Goal: Find specific page/section

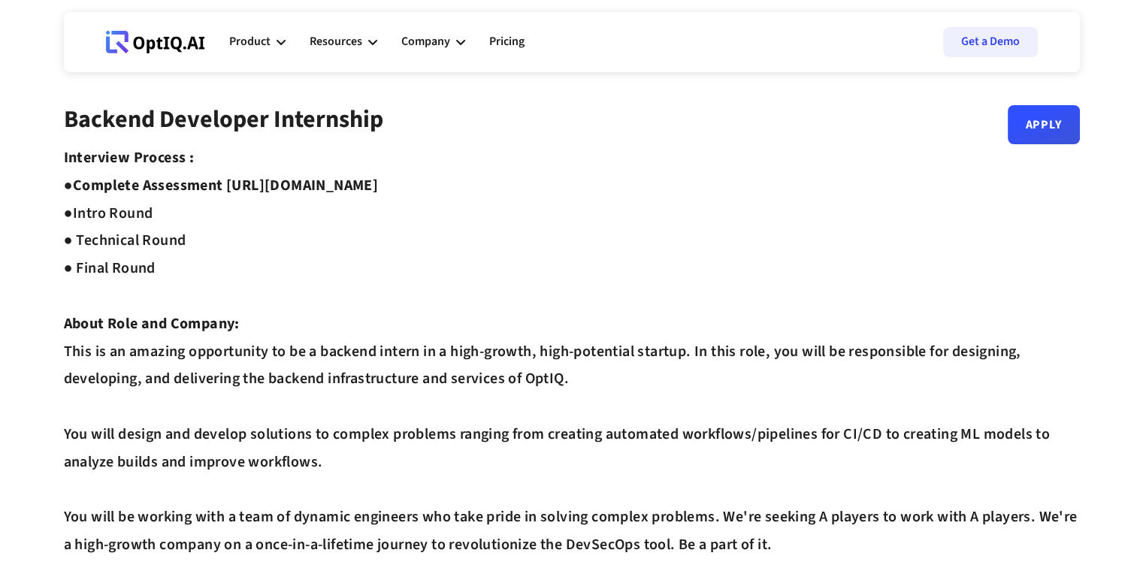
click at [242, 186] on strong "Complete Assessment [URL][DOMAIN_NAME] ●" at bounding box center [221, 199] width 315 height 49
drag, startPoint x: 242, startPoint y: 186, endPoint x: 490, endPoint y: 187, distance: 248.0
click at [379, 187] on strong "Complete Assessment [URL][DOMAIN_NAME] ●" at bounding box center [221, 199] width 315 height 49
copy strong "[URL][DOMAIN_NAME]"
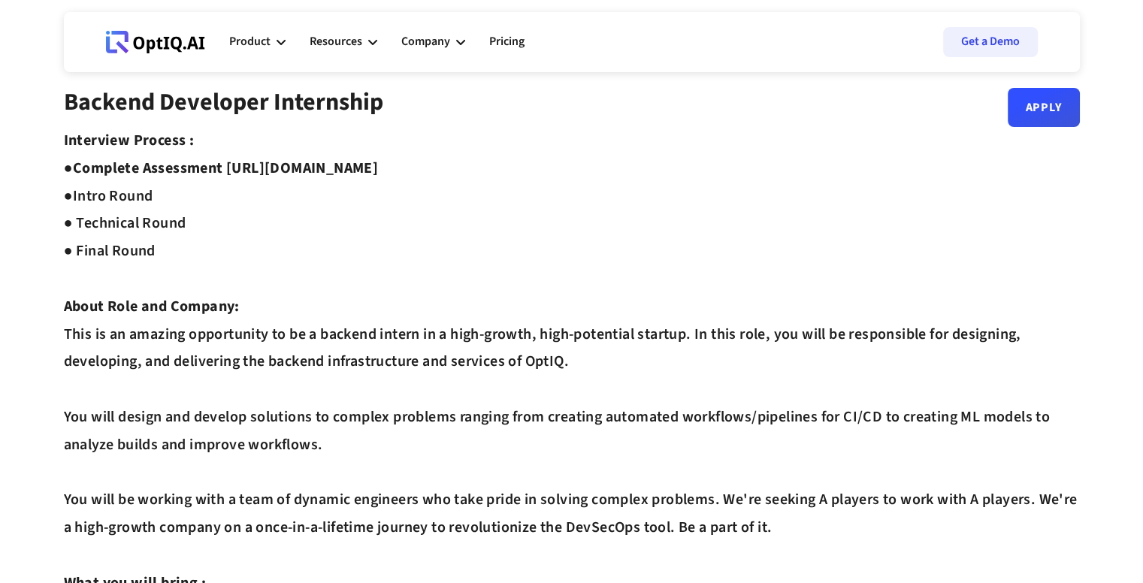
scroll to position [18, 0]
click at [240, 168] on strong "Complete Assessment [URL][DOMAIN_NAME] ●" at bounding box center [221, 181] width 315 height 49
drag, startPoint x: 240, startPoint y: 168, endPoint x: 491, endPoint y: 166, distance: 250.2
click at [379, 166] on strong "Complete Assessment [URL][DOMAIN_NAME] ●" at bounding box center [221, 181] width 315 height 49
